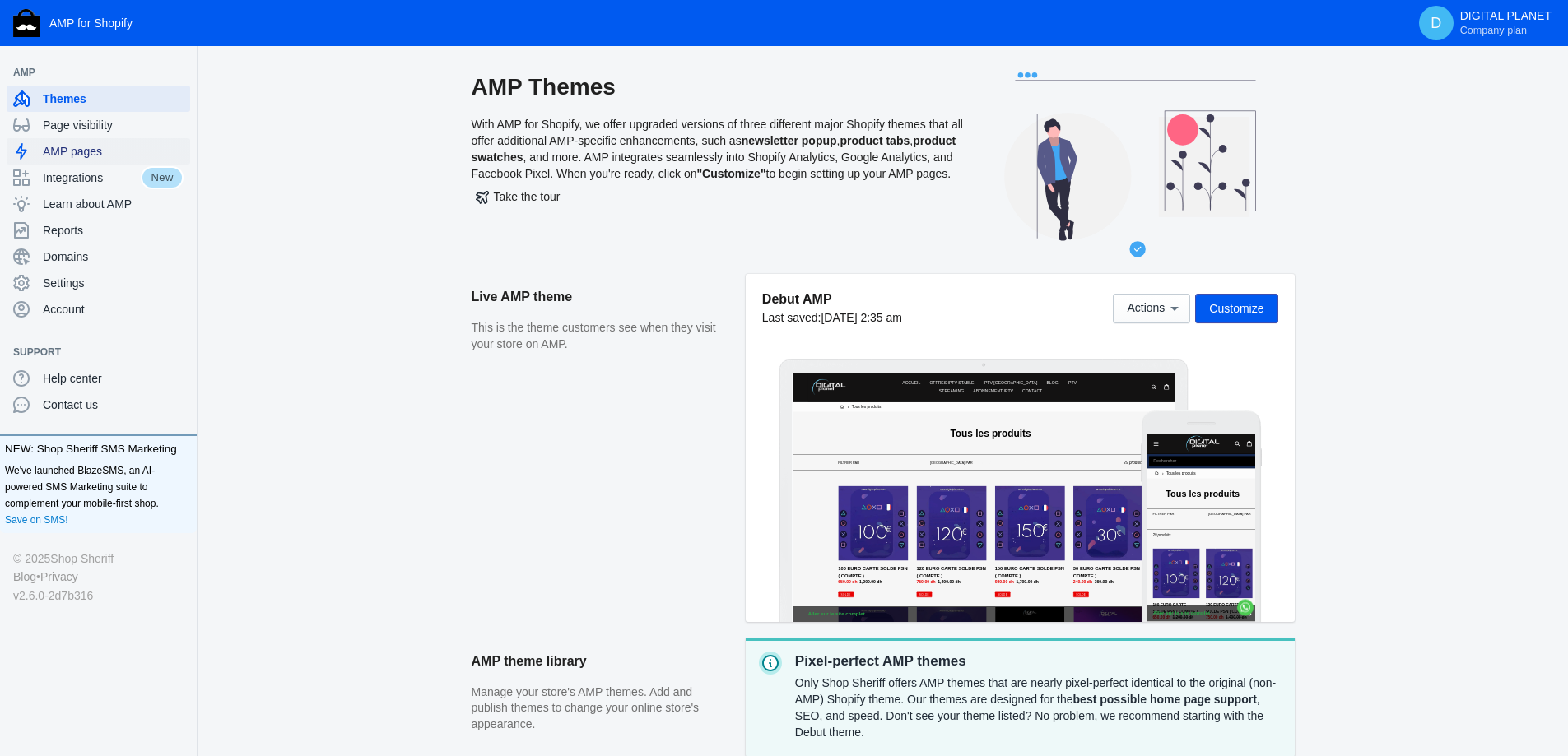
click at [110, 156] on span "AMP pages" at bounding box center [112, 151] width 141 height 17
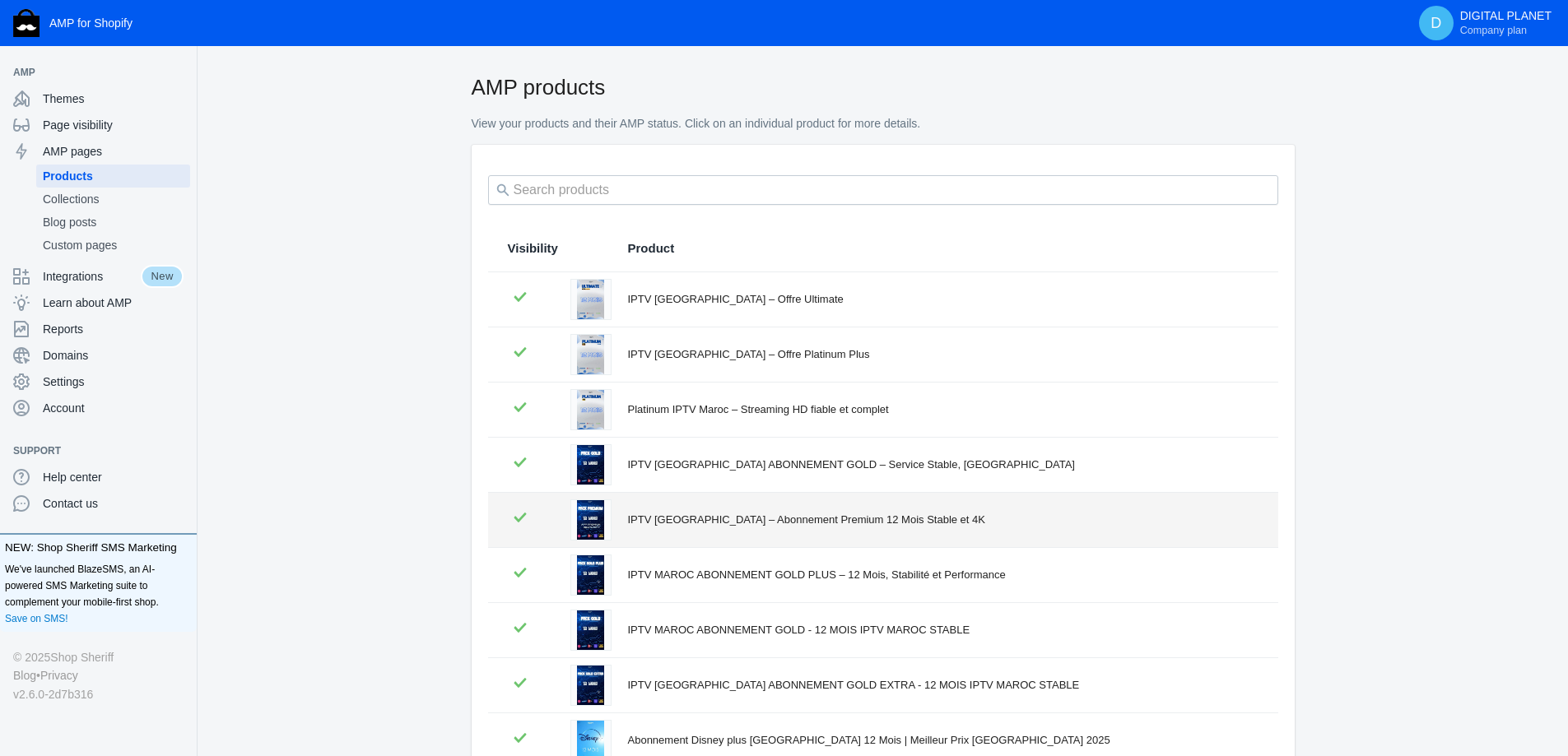
click at [711, 526] on div "IPTV [GEOGRAPHIC_DATA] – Abonnement Premium 12 Mois Stable et 4K" at bounding box center [943, 520] width 631 height 17
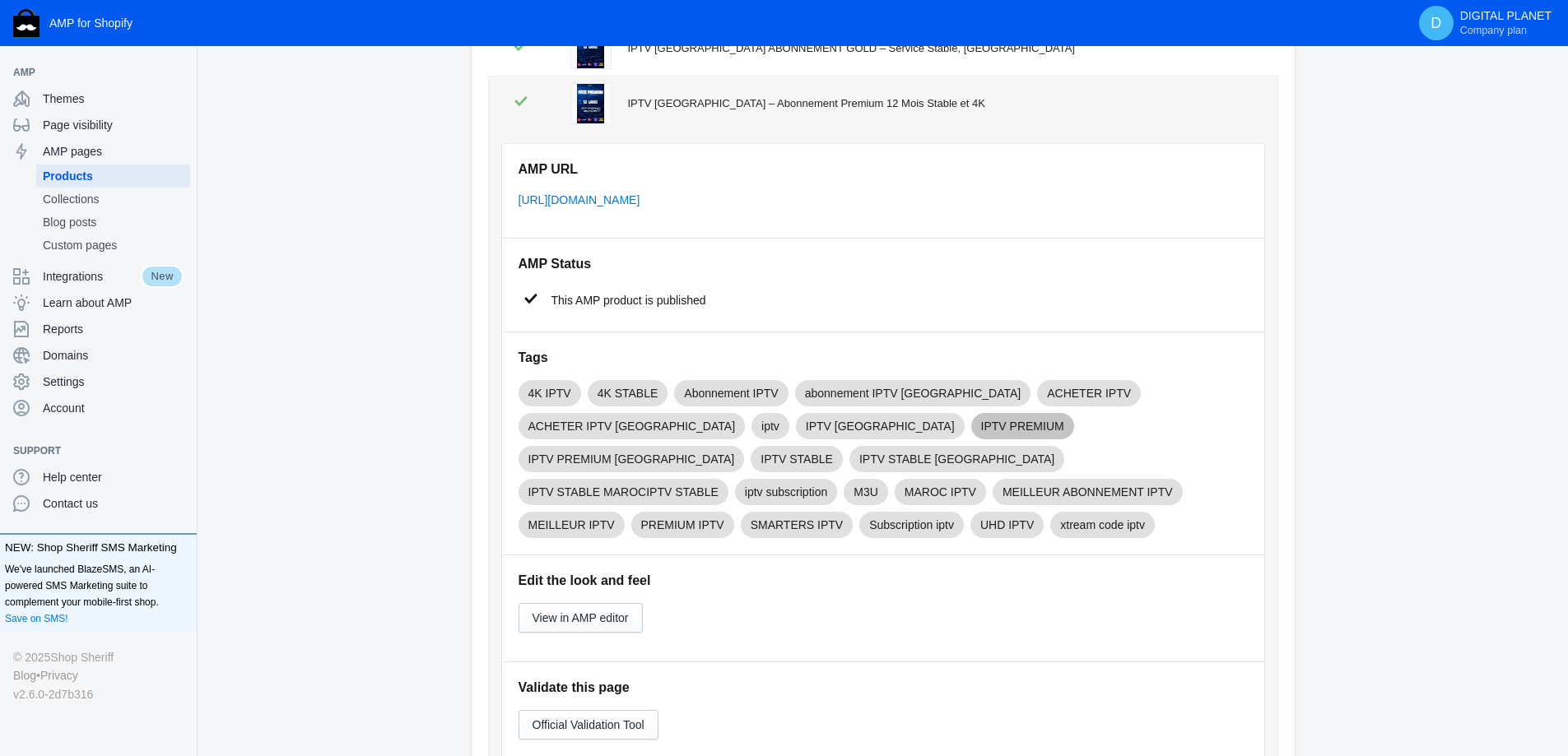
scroll to position [494, 0]
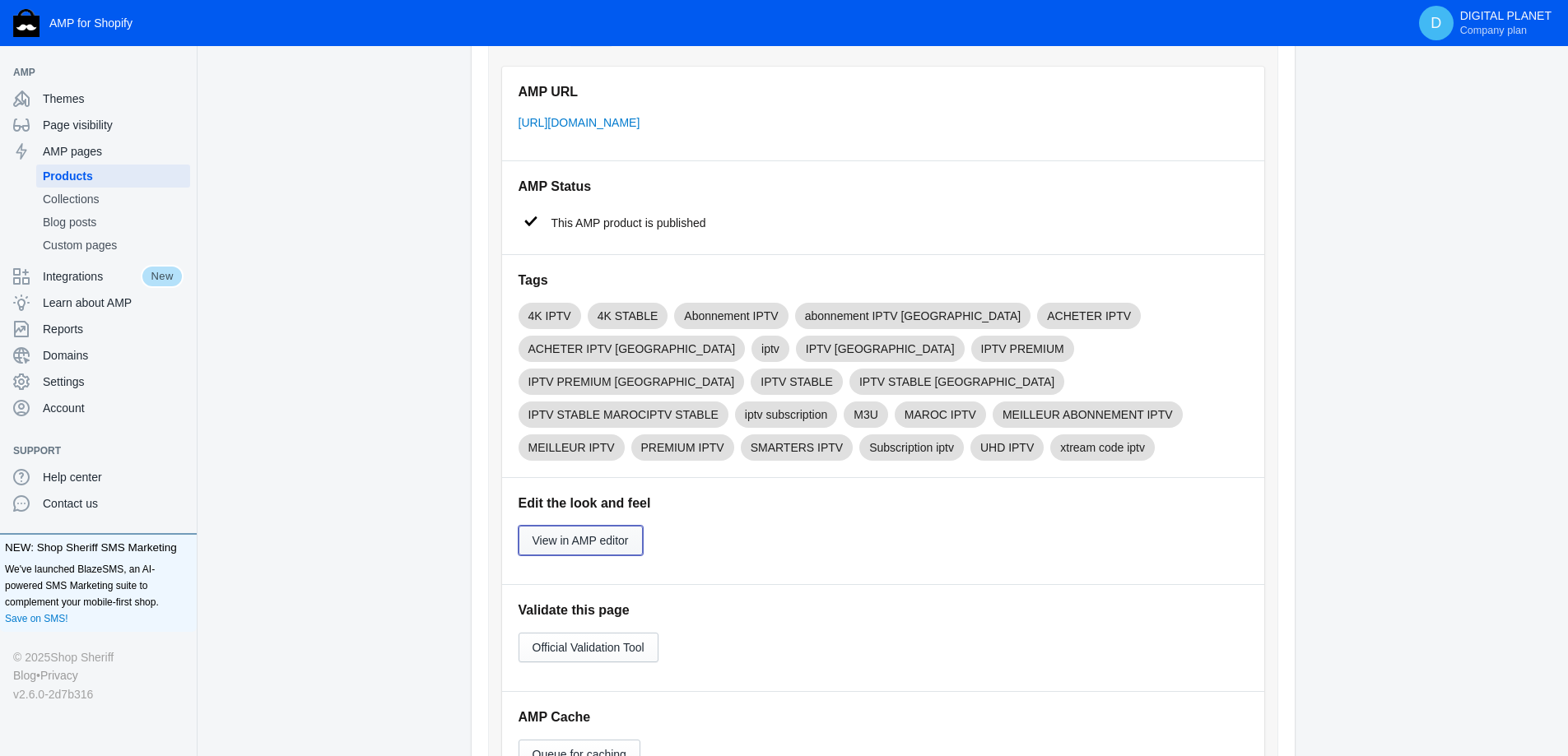
click at [612, 526] on button "View in AMP editor" at bounding box center [580, 540] width 124 height 30
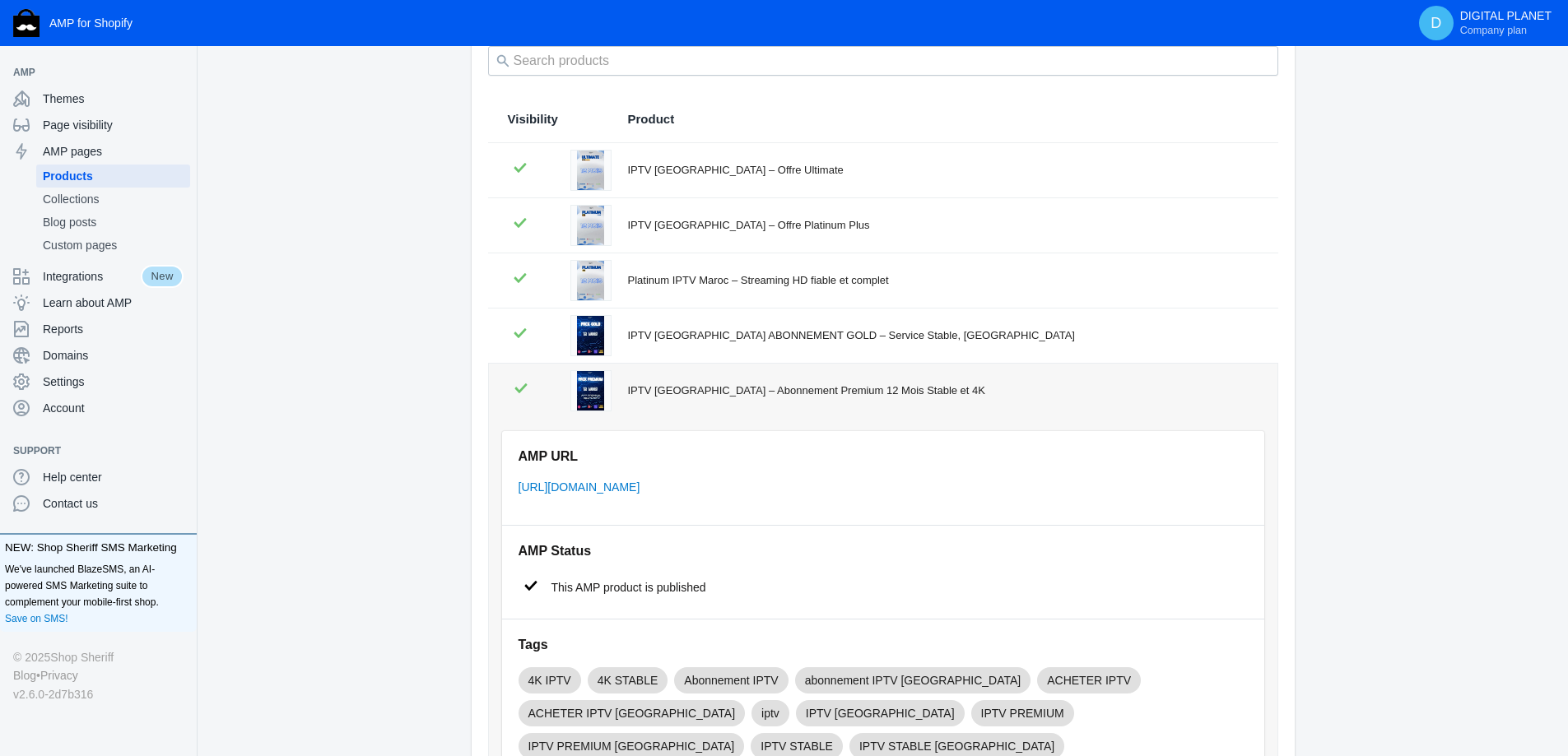
scroll to position [0, 0]
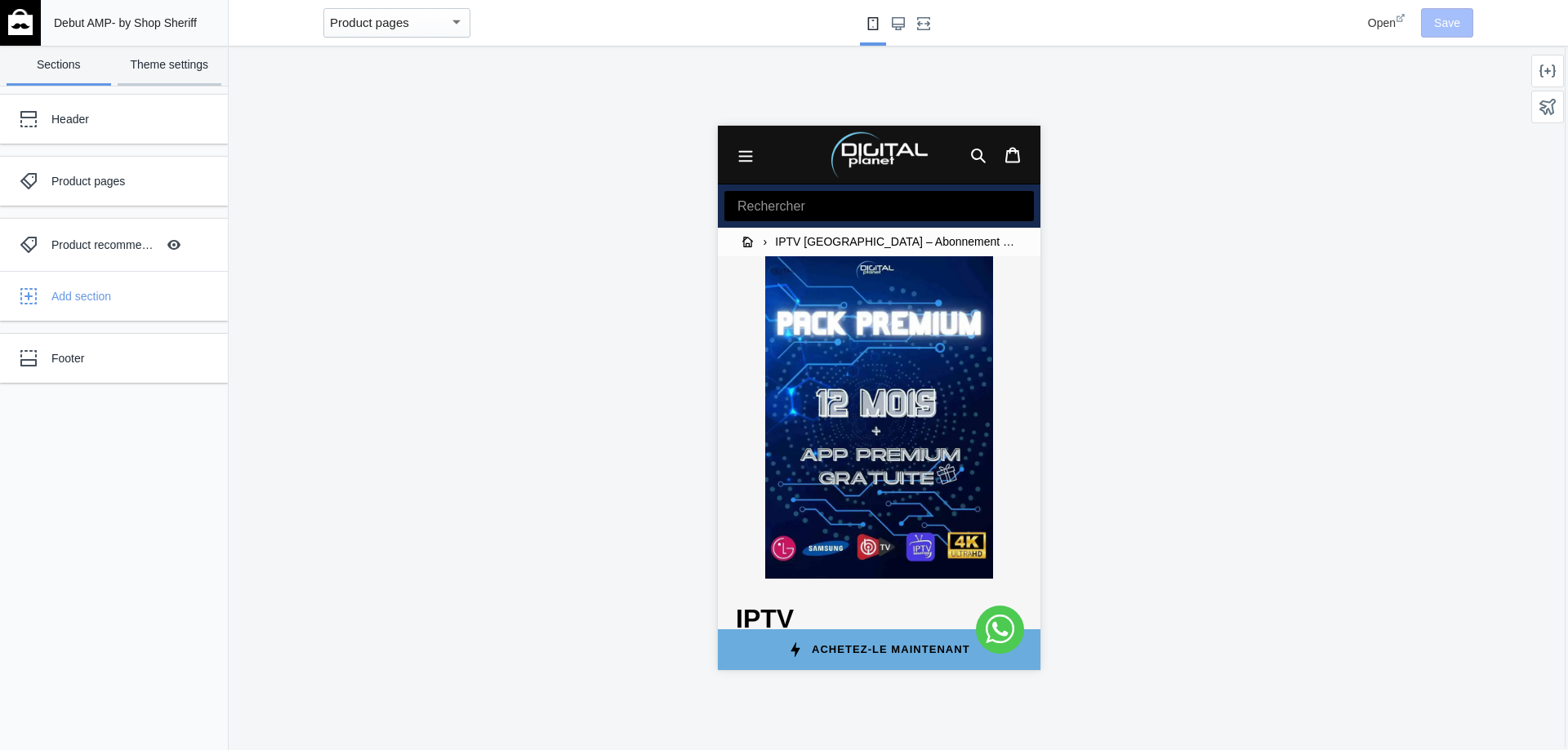
click at [188, 75] on link "Theme settings" at bounding box center [170, 66] width 104 height 40
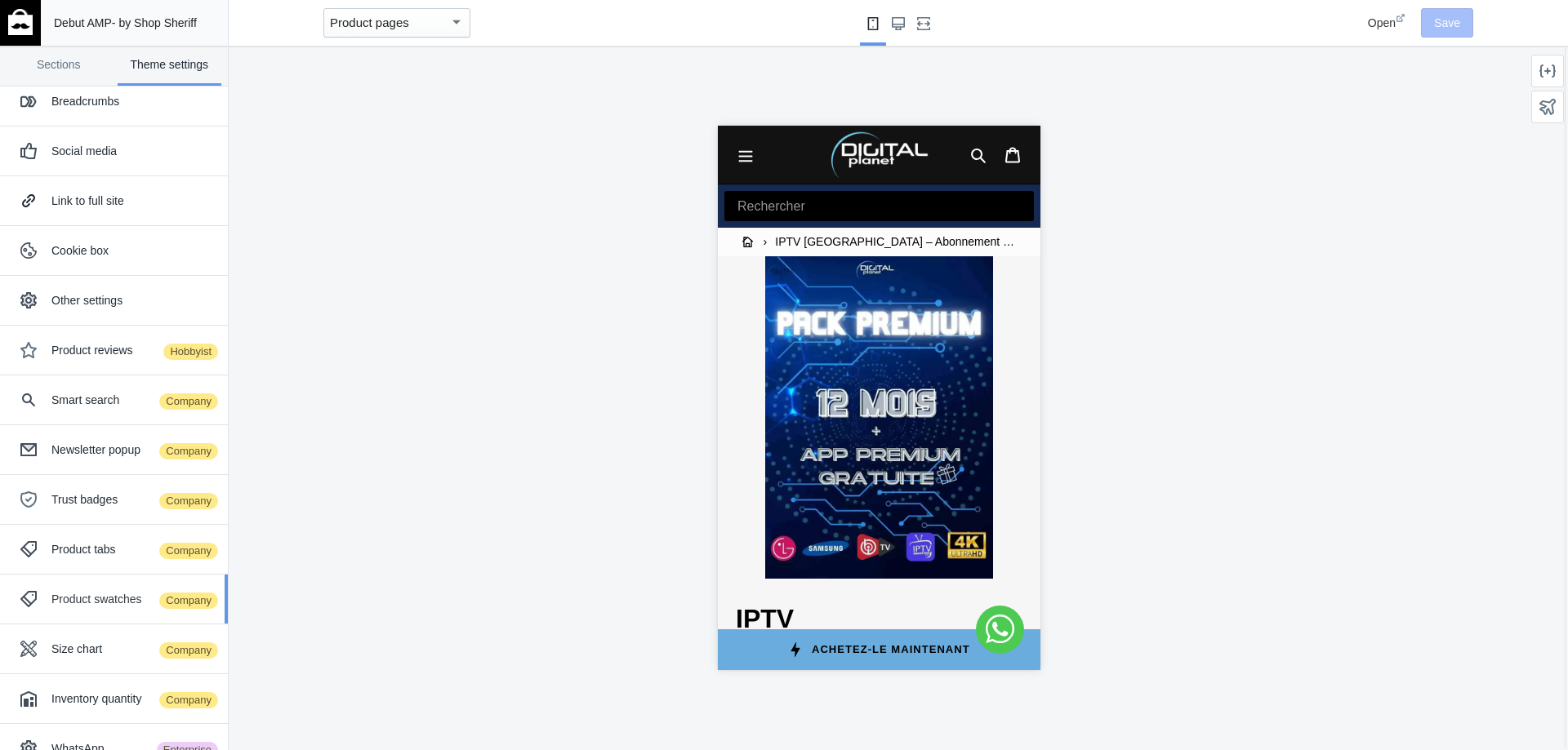
scroll to position [148, 0]
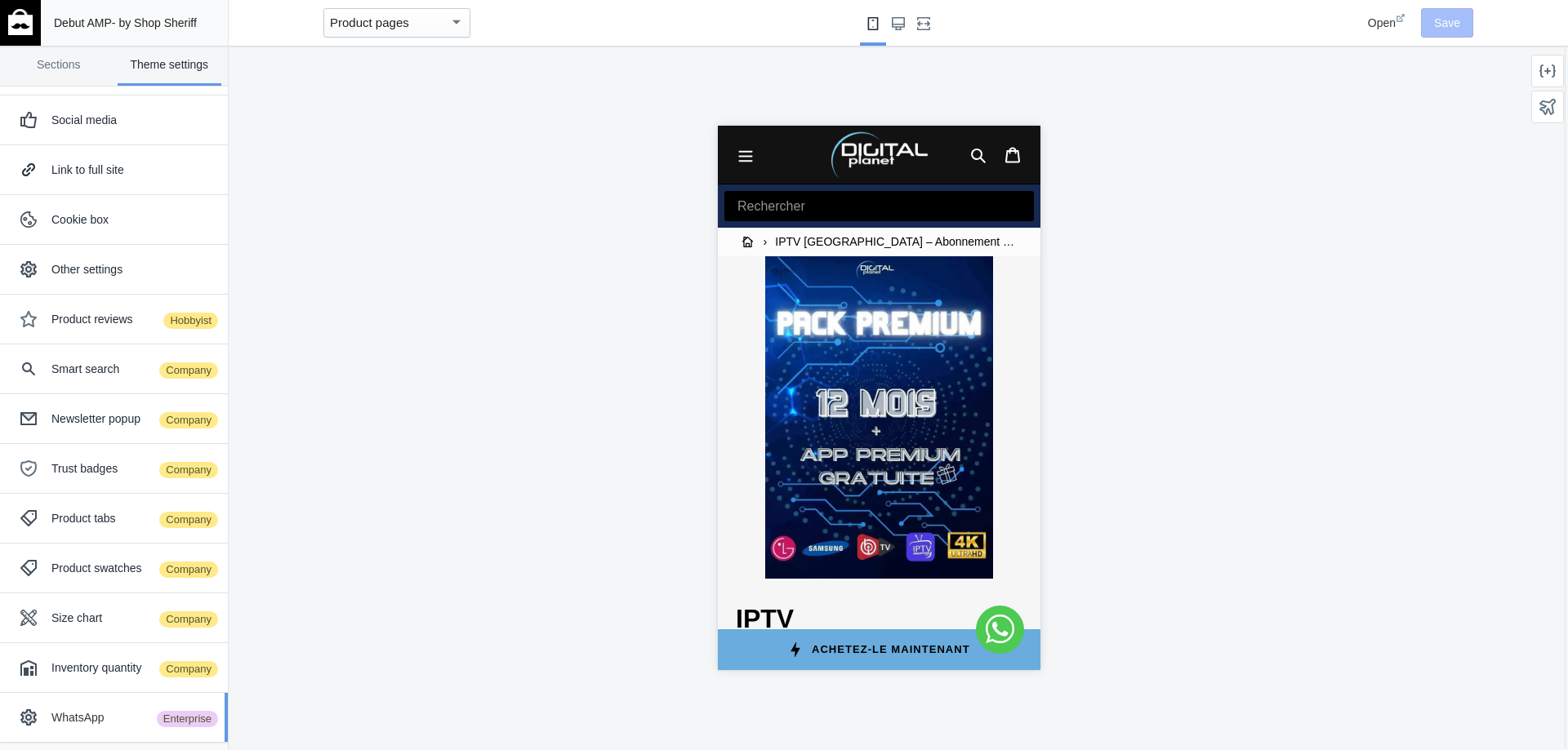
click at [120, 716] on div "WhatsApp Enterprise" at bounding box center [133, 718] width 164 height 16
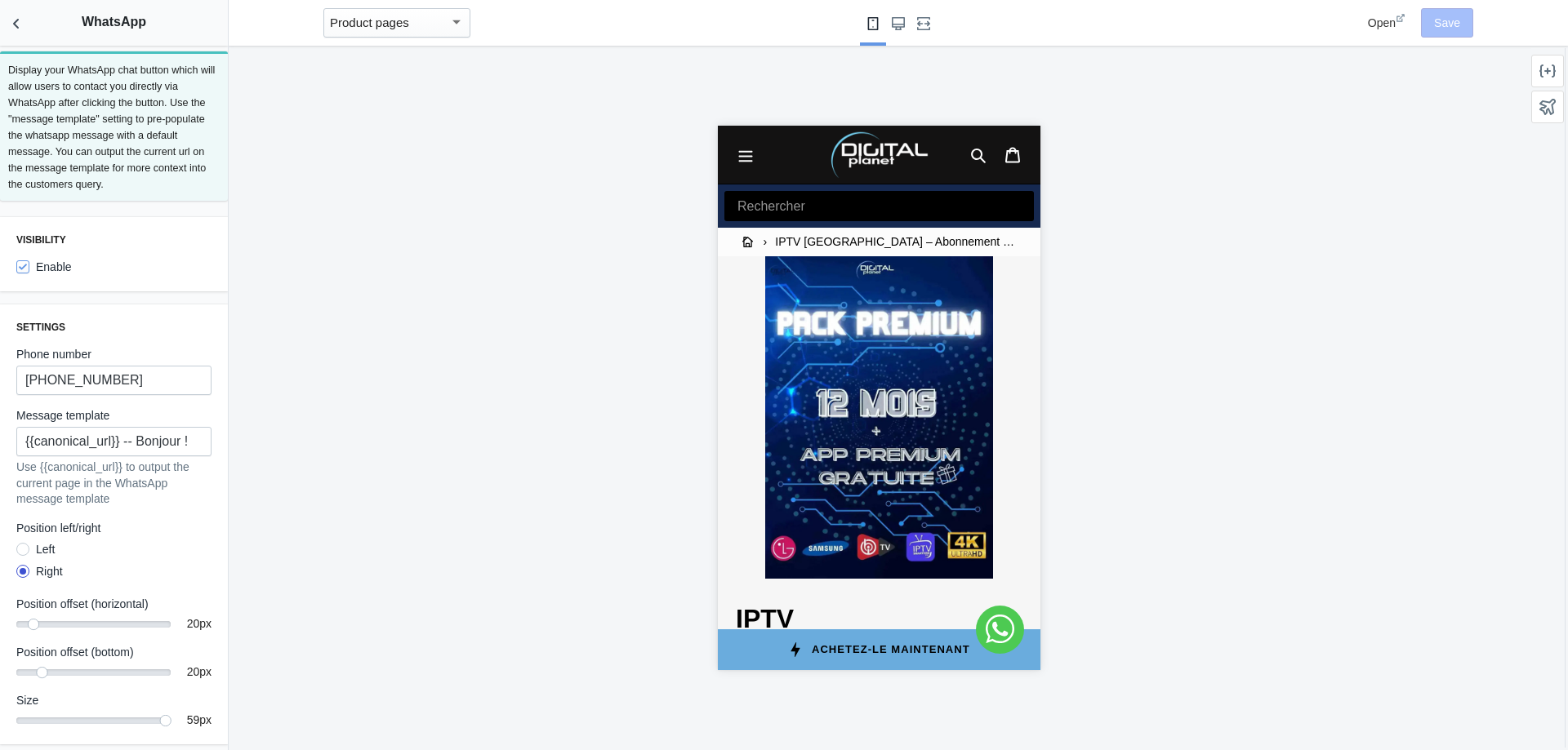
scroll to position [5, 0]
click at [40, 269] on label "Enable" at bounding box center [44, 264] width 56 height 16
click at [29, 269] on input "Enable" at bounding box center [23, 264] width 13 height 13
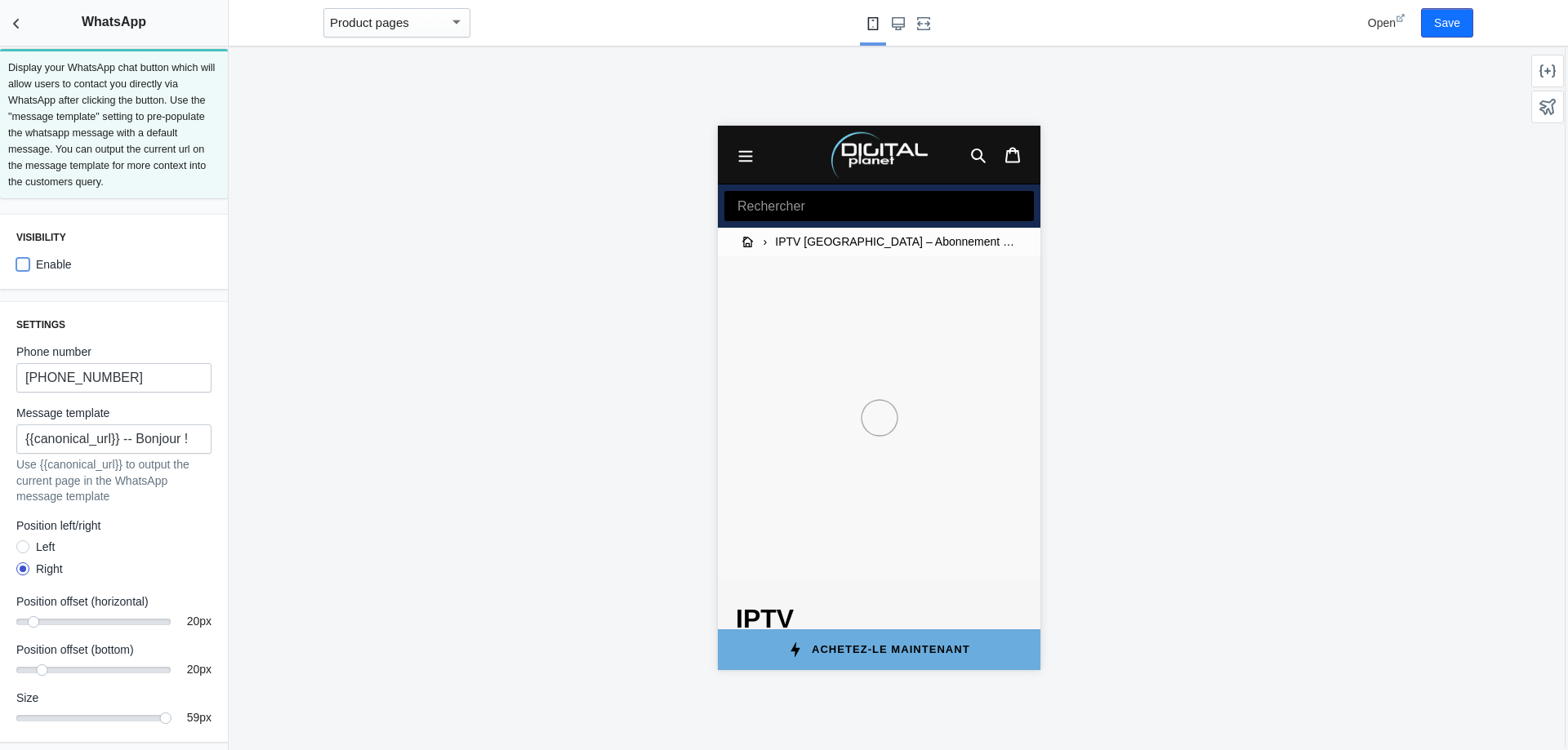
scroll to position [0, 0]
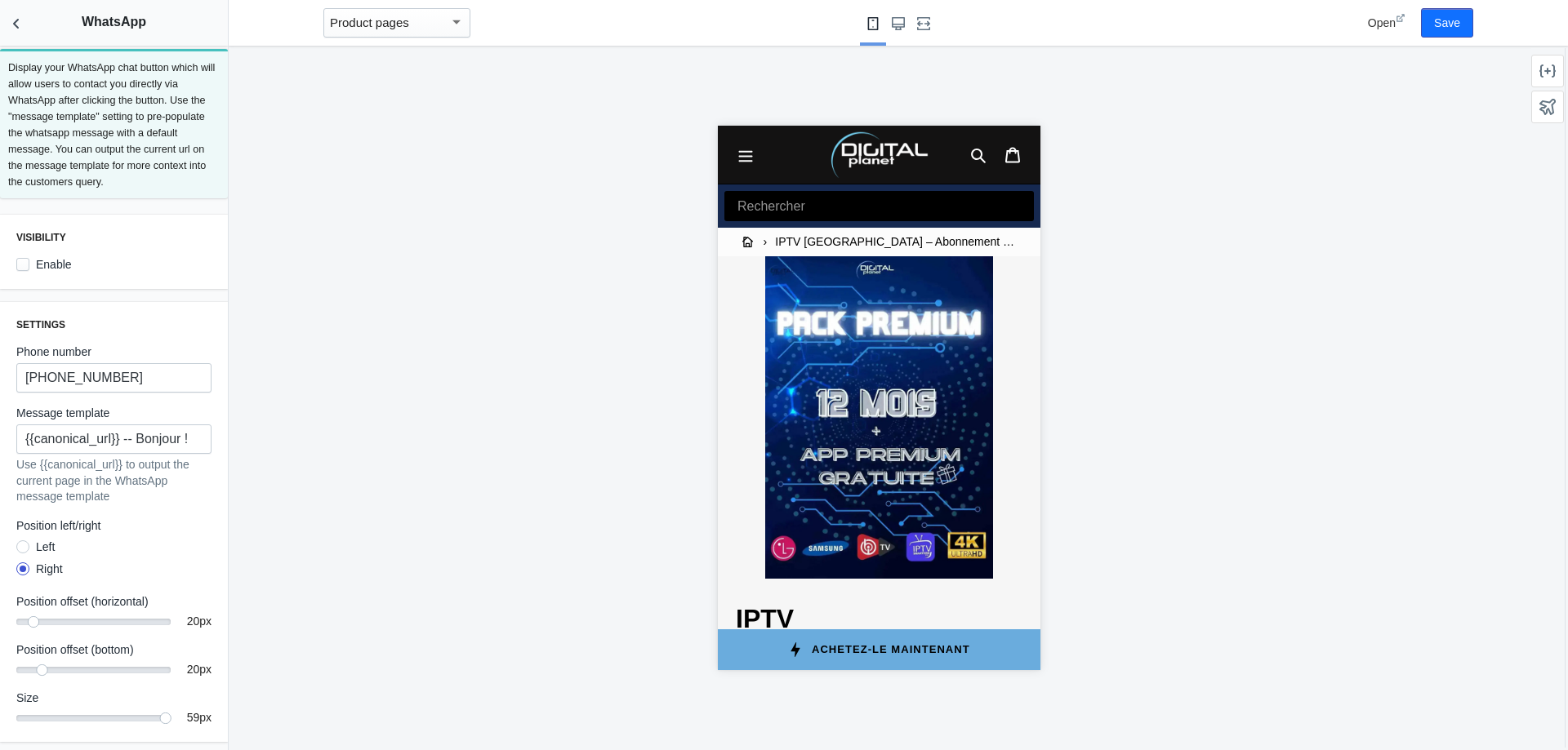
click at [34, 266] on label "Enable" at bounding box center [44, 264] width 56 height 16
click at [29, 266] on input "Enable" at bounding box center [23, 264] width 13 height 13
checkbox input "true"
click at [1450, 27] on button "Save" at bounding box center [1446, 23] width 52 height 29
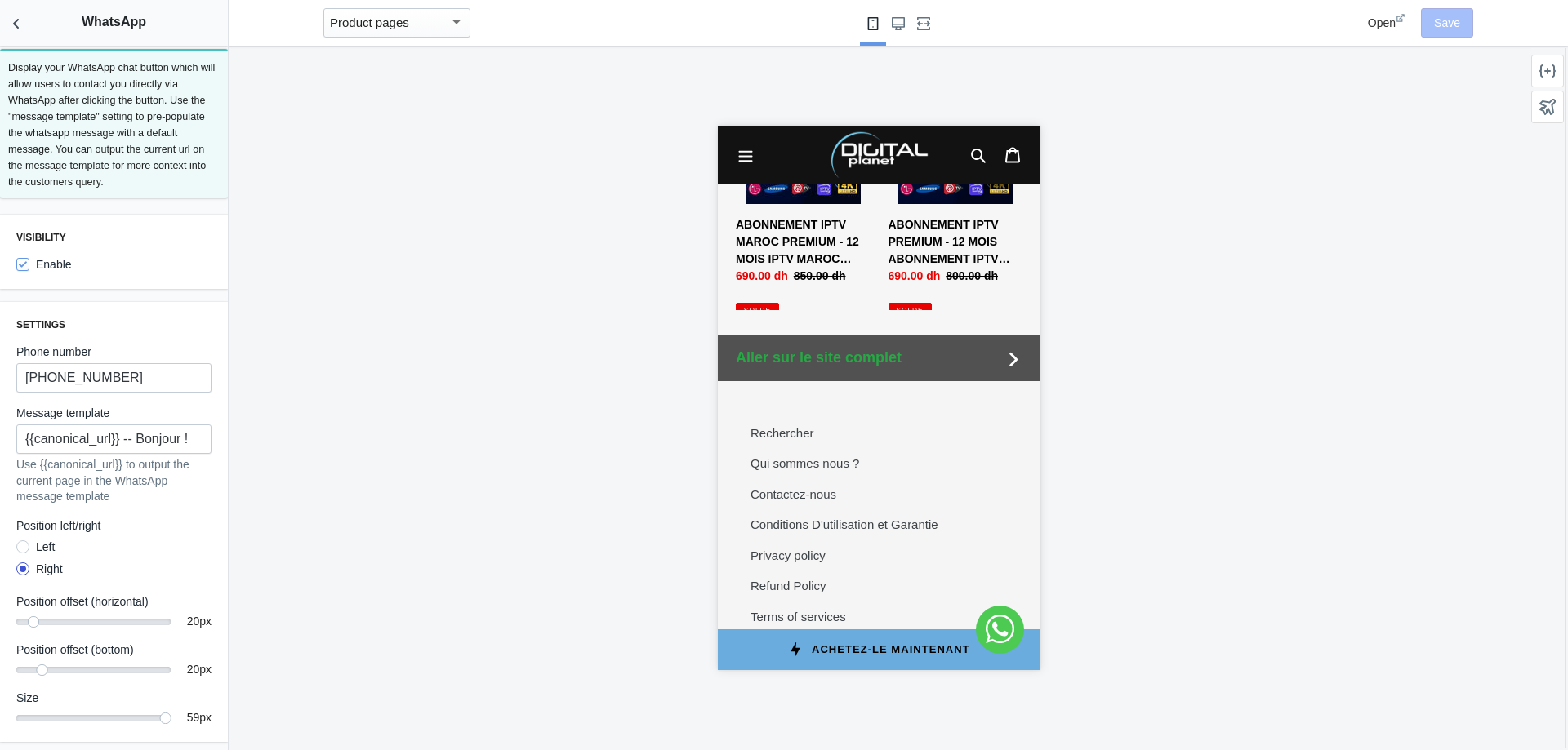
scroll to position [2119, 0]
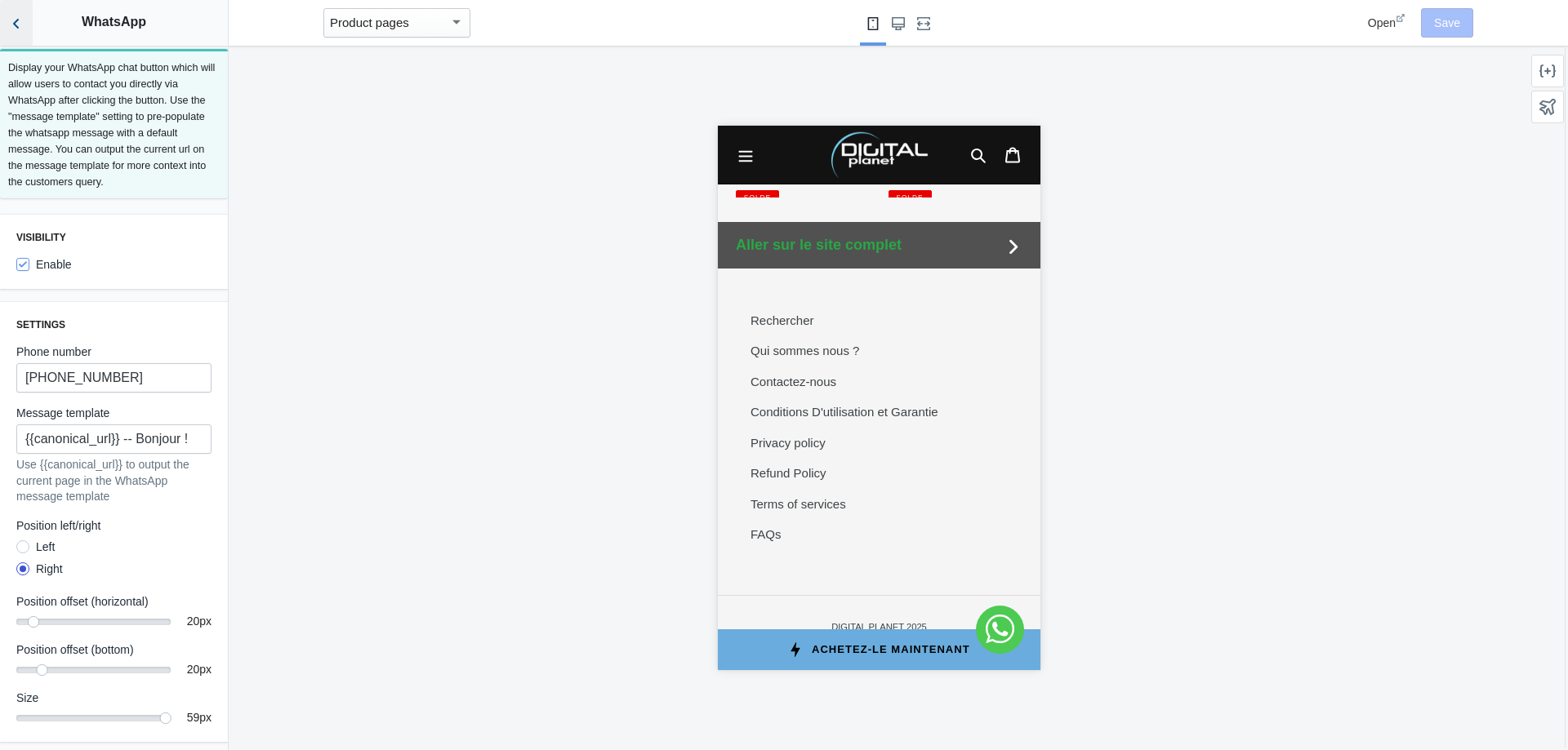
click at [19, 27] on icon "Back to sections" at bounding box center [16, 24] width 16 height 16
